Goal: Information Seeking & Learning: Learn about a topic

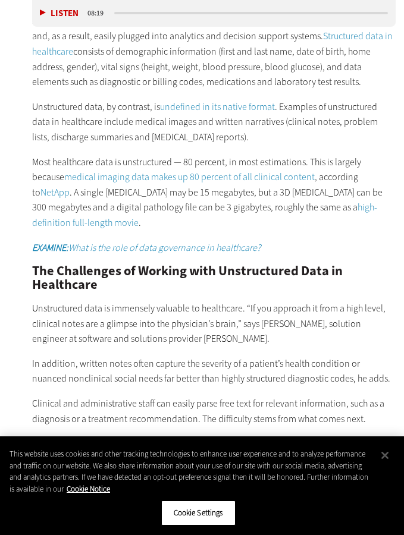
scroll to position [1091, 0]
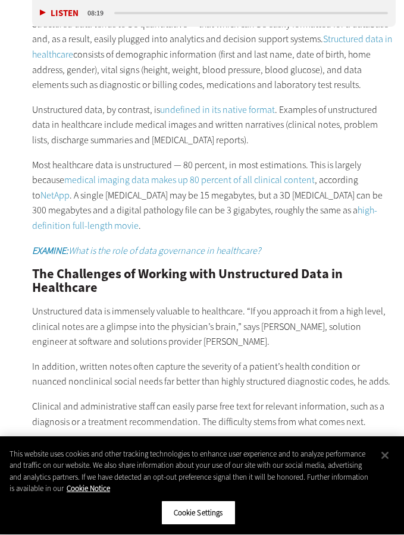
scroll to position [1210, 0]
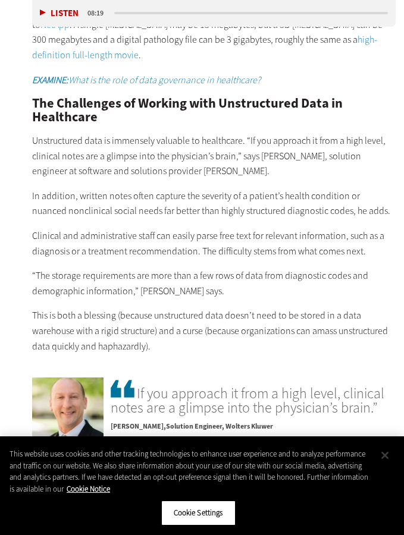
click at [385, 456] on button "Close" at bounding box center [385, 455] width 26 height 26
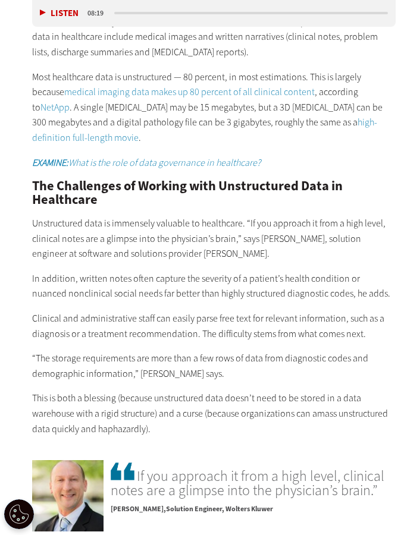
scroll to position [1120, 0]
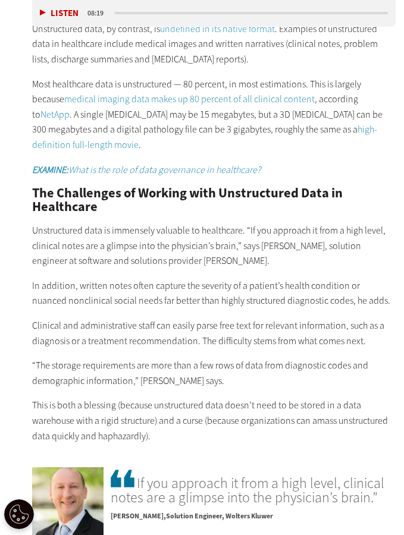
click at [202, 150] on div "Defining Structured vs. Unstructured Data in Healthcare Structured data tends t…" at bounding box center [213, 178] width 363 height 531
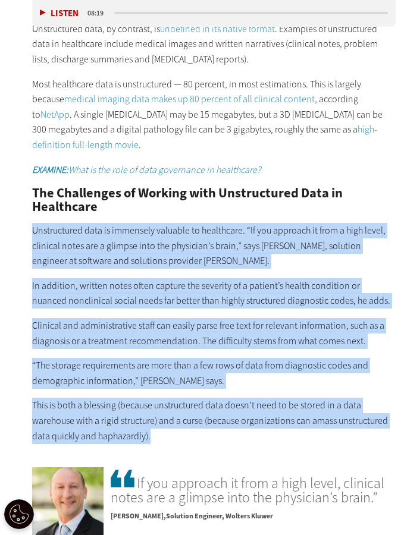
drag, startPoint x: 202, startPoint y: 150, endPoint x: 177, endPoint y: 369, distance: 220.8
click at [177, 369] on div "Defining Structured vs. Unstructured Data in Healthcare Structured data tends t…" at bounding box center [213, 178] width 363 height 531
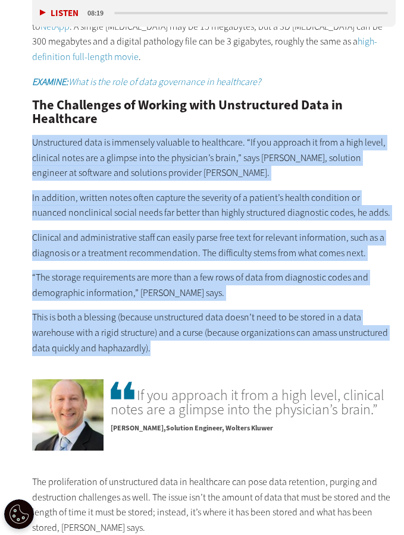
scroll to position [1218, 0]
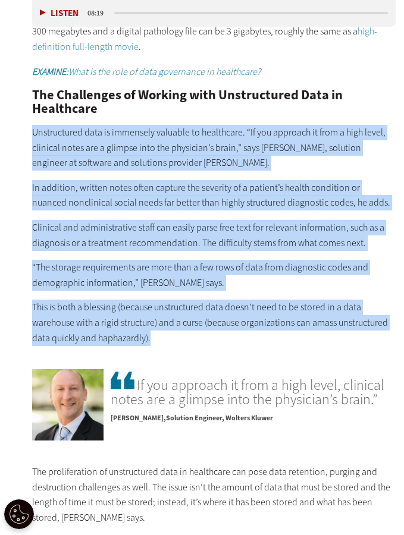
copy div "Unstructured data is immensely valuable to healthcare. “If you approach it from…"
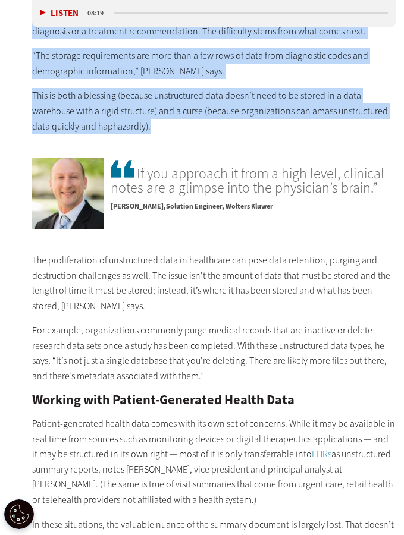
scroll to position [1449, 0]
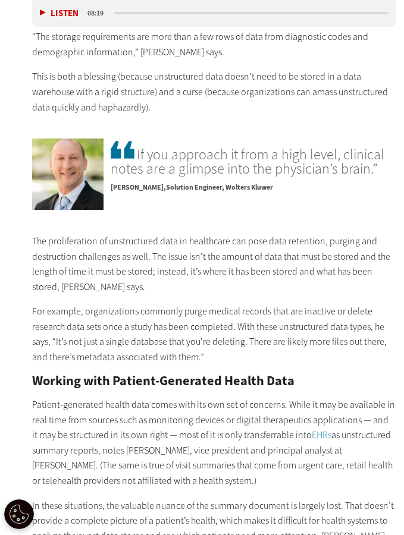
click at [75, 304] on p "For example, organizations commonly purge medical records that are inactive or …" at bounding box center [213, 334] width 363 height 61
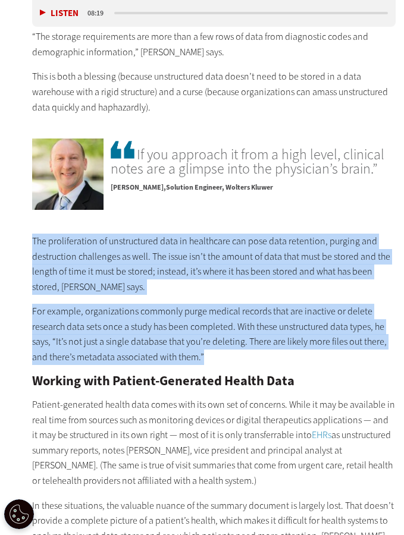
drag, startPoint x: 34, startPoint y: 172, endPoint x: 205, endPoint y: 282, distance: 203.6
copy div "The proliferation of unstructured data in healthcare can pose data retention, p…"
